Goal: Information Seeking & Learning: Learn about a topic

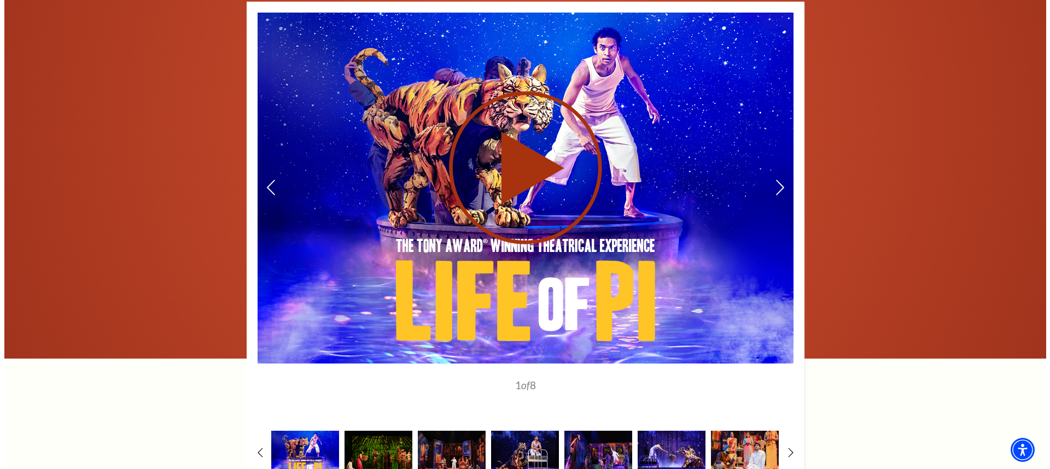
scroll to position [1563, 0]
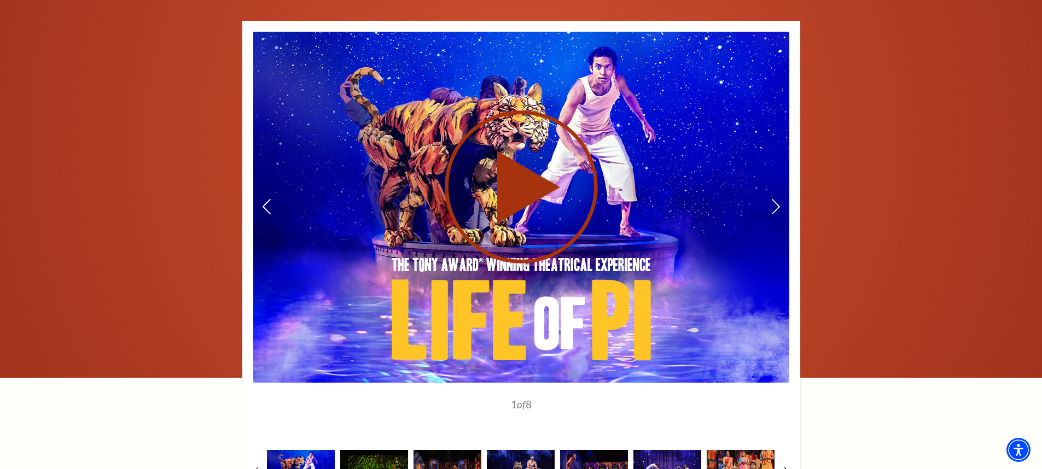
click at [523, 143] on use at bounding box center [521, 187] width 153 height 153
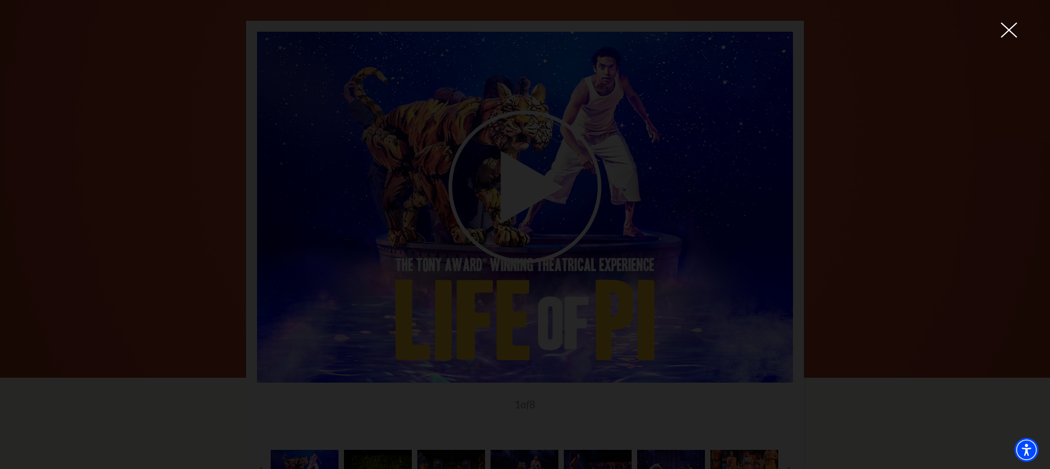
scroll to position [0, 0]
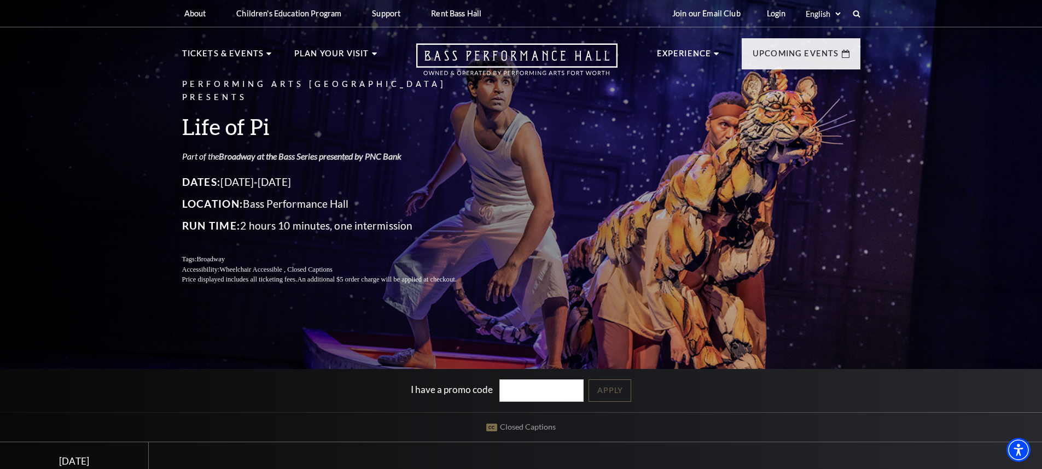
click at [248, 151] on link "Broadway at the Bass Series presented by PNC Bank" at bounding box center [310, 156] width 183 height 10
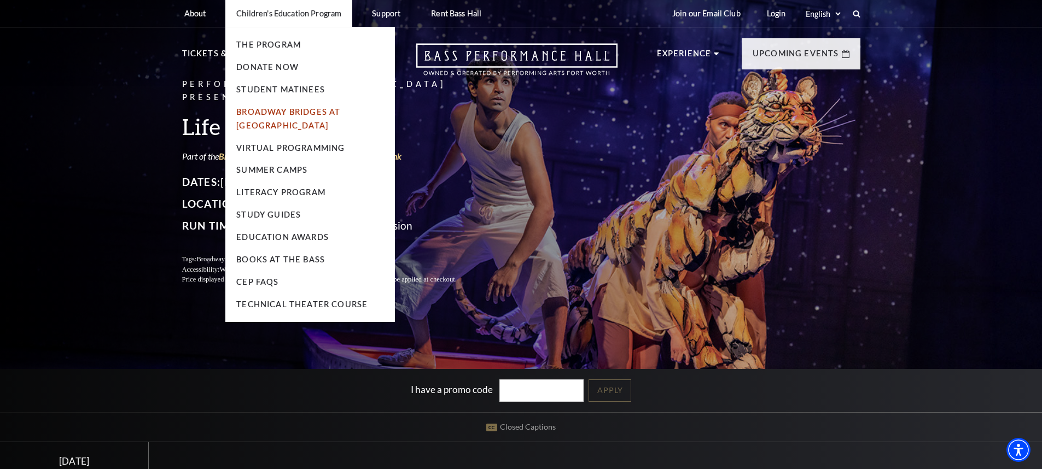
click at [272, 114] on link "Broadway Bridges at [GEOGRAPHIC_DATA]" at bounding box center [288, 118] width 104 height 23
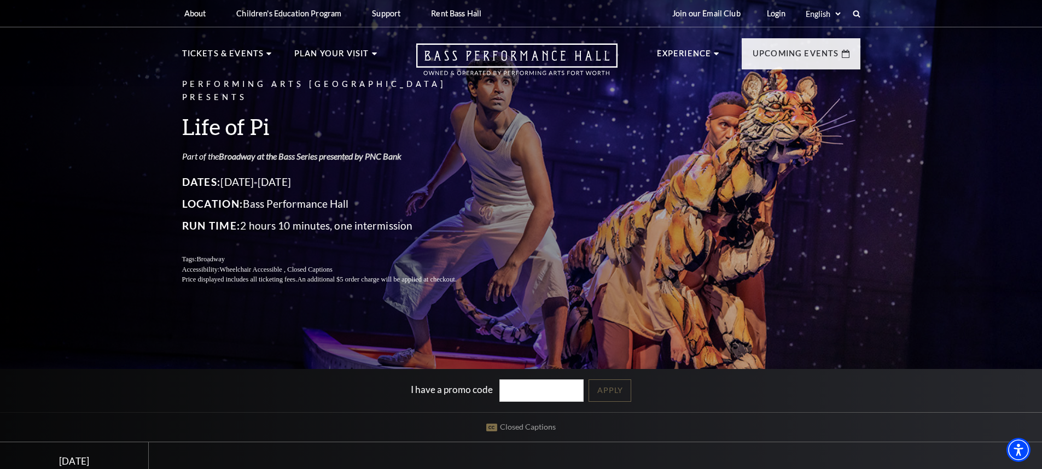
click at [273, 151] on link "Broadway at the Bass Series presented by PNC Bank" at bounding box center [310, 156] width 183 height 10
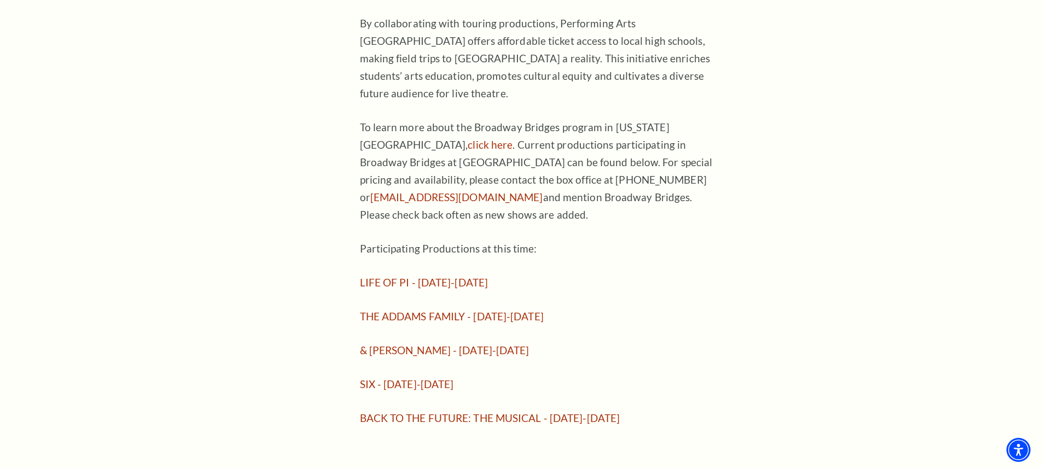
scroll to position [817, 0]
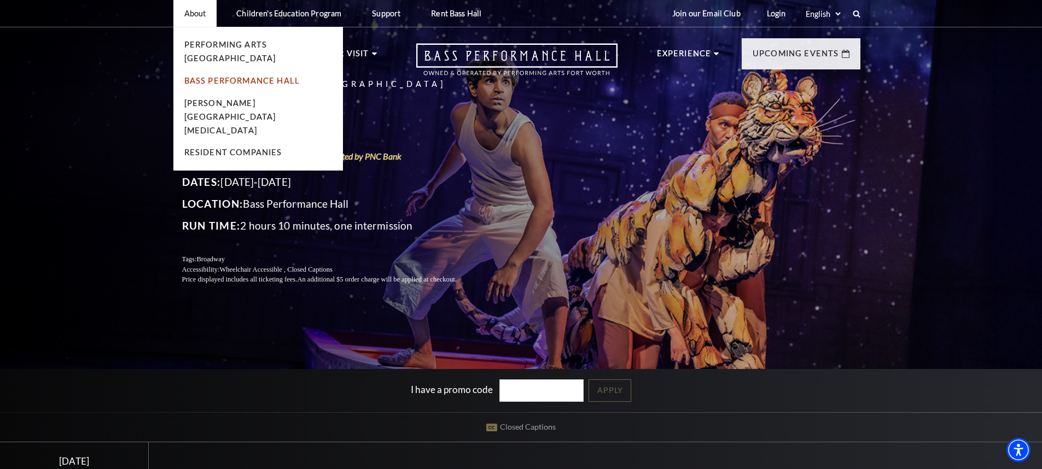
click at [205, 76] on link "Bass Performance Hall" at bounding box center [242, 80] width 116 height 9
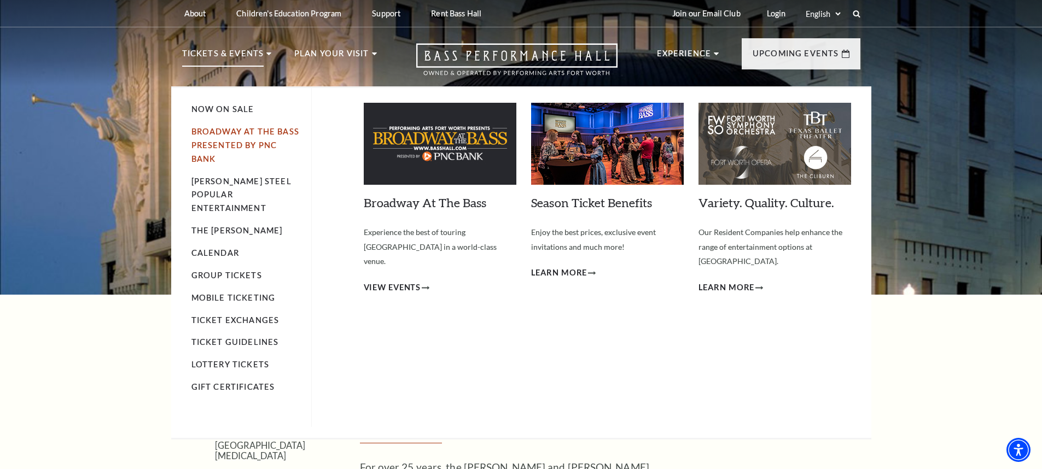
click at [219, 131] on link "Broadway At The Bass presented by PNC Bank" at bounding box center [245, 145] width 108 height 37
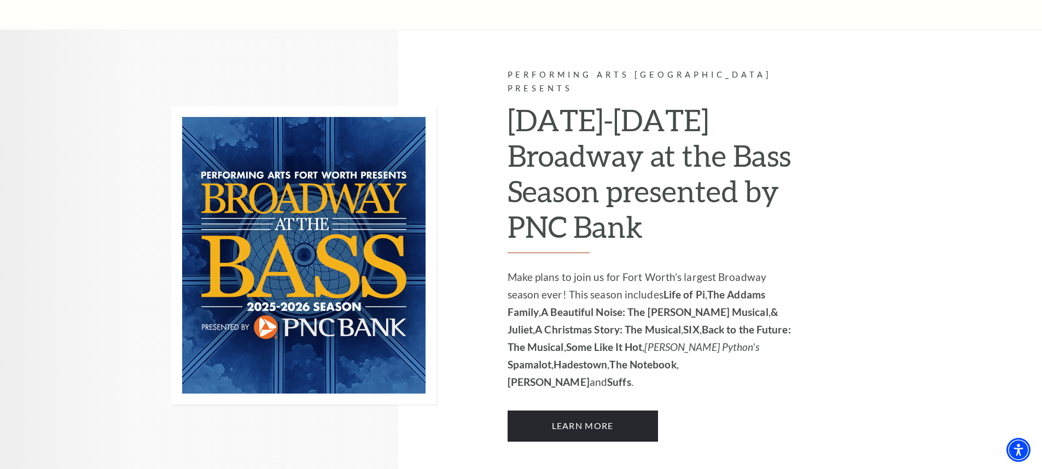
scroll to position [829, 0]
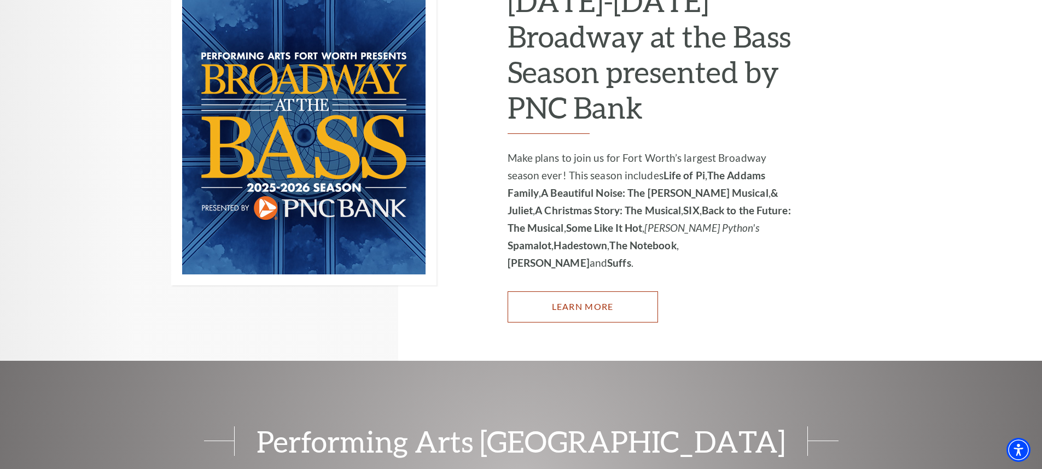
click at [578, 292] on link "Learn More" at bounding box center [583, 307] width 150 height 31
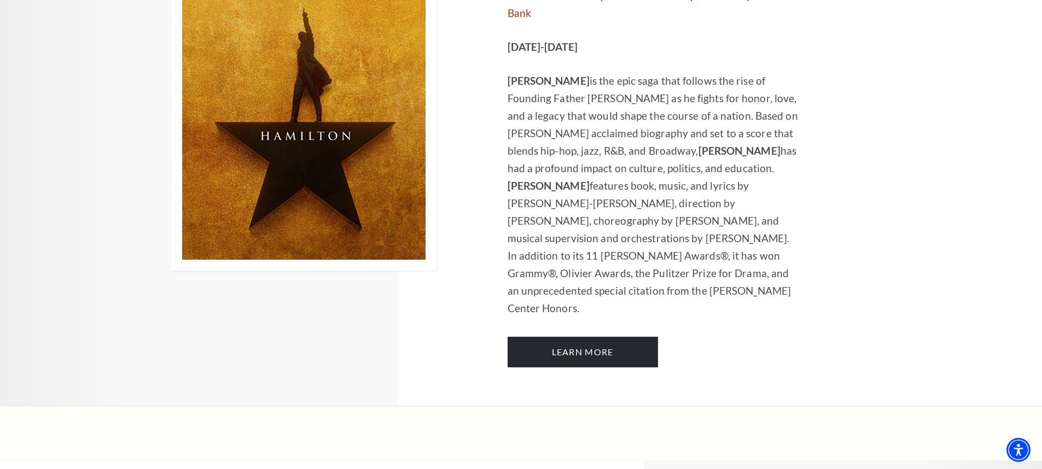
scroll to position [7618, 0]
